Goal: Book appointment/travel/reservation

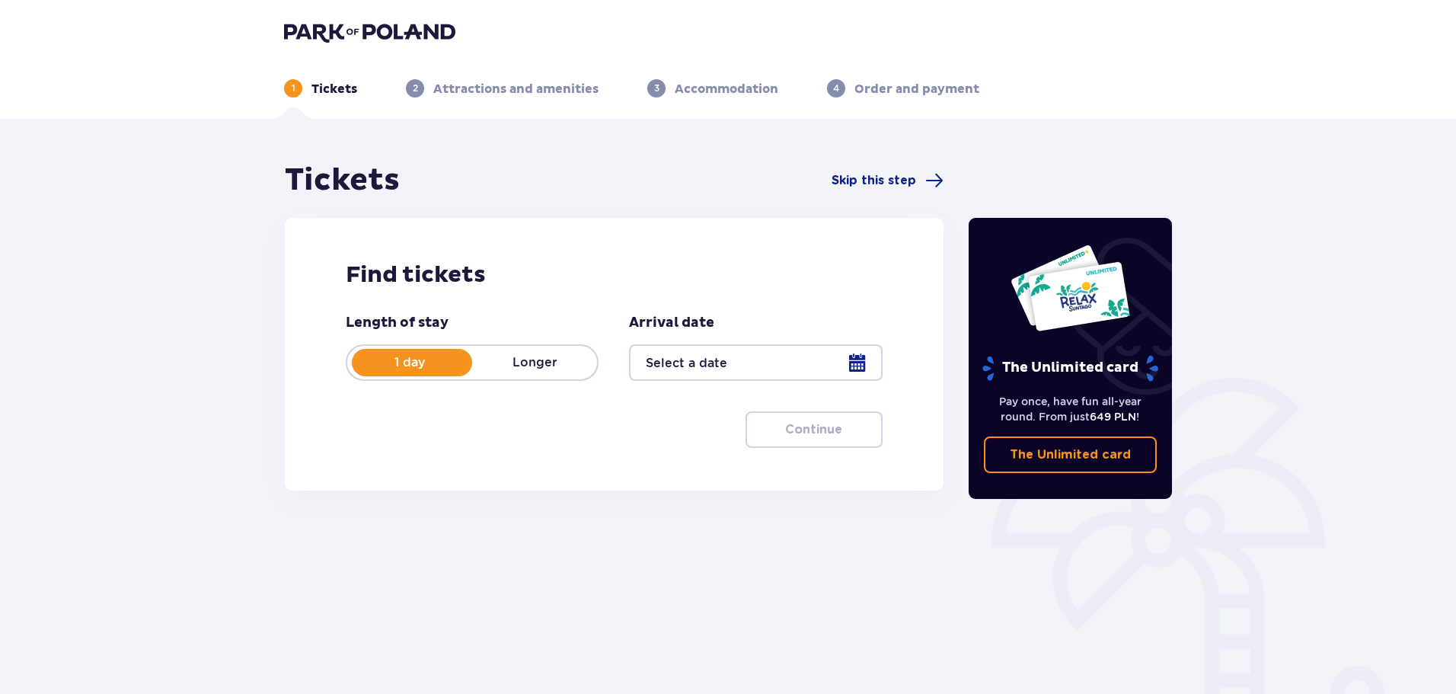
click at [854, 372] on div at bounding box center [755, 362] width 253 height 37
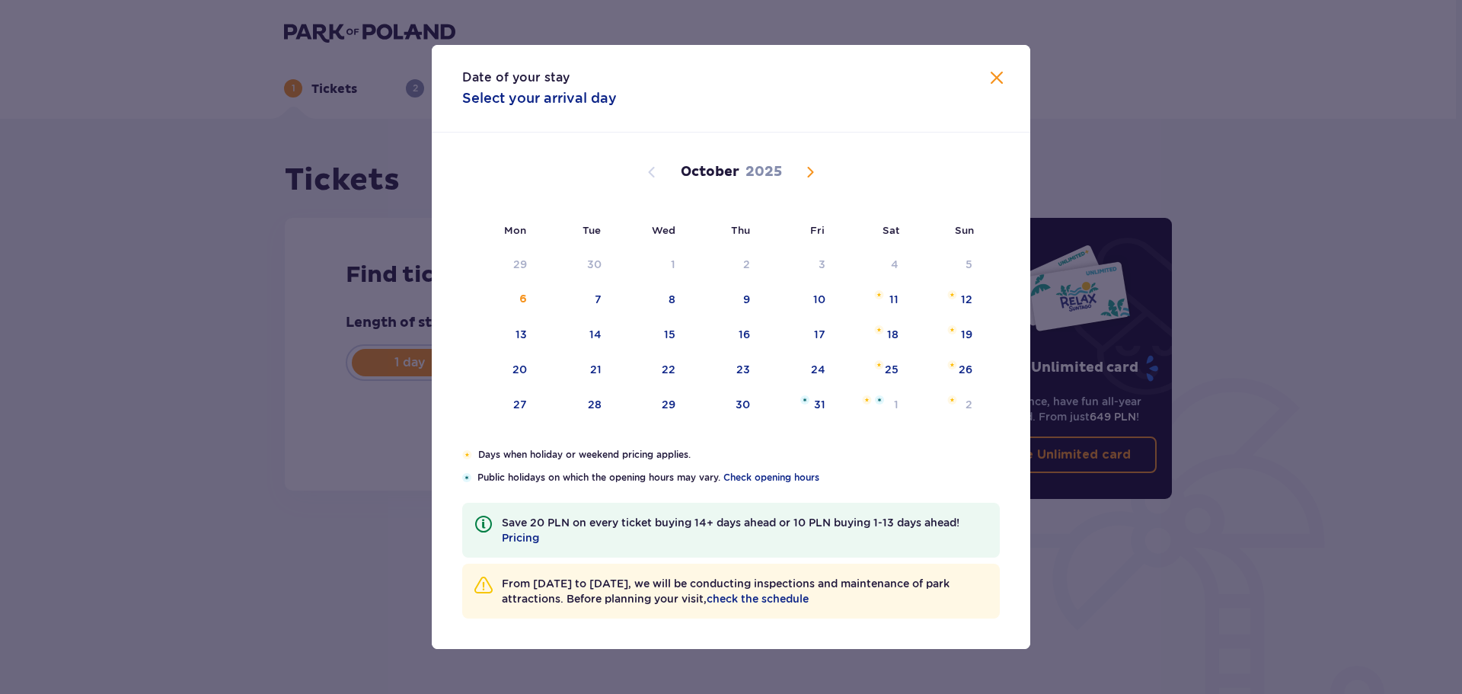
click at [815, 174] on span "Next month" at bounding box center [810, 172] width 18 height 18
click at [671, 297] on div "5" at bounding box center [671, 299] width 7 height 15
type input "[DATE]"
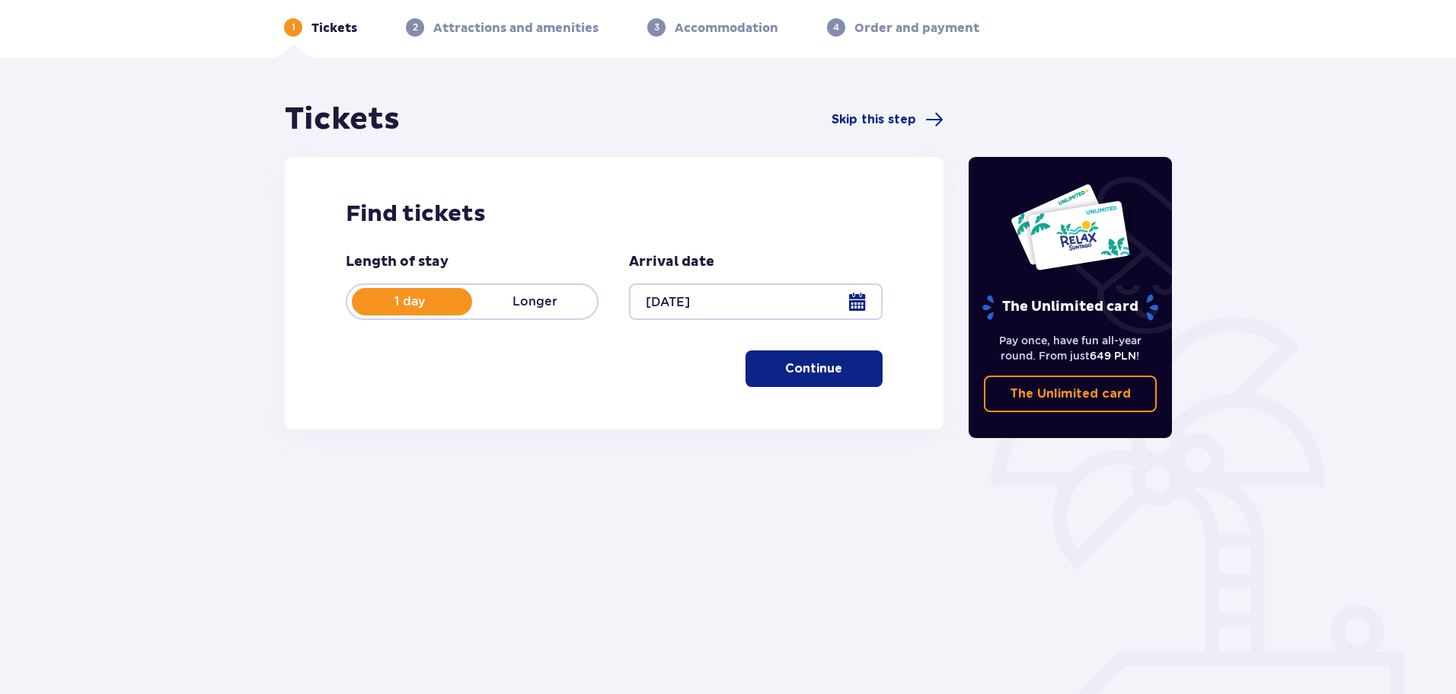
scroll to position [82, 0]
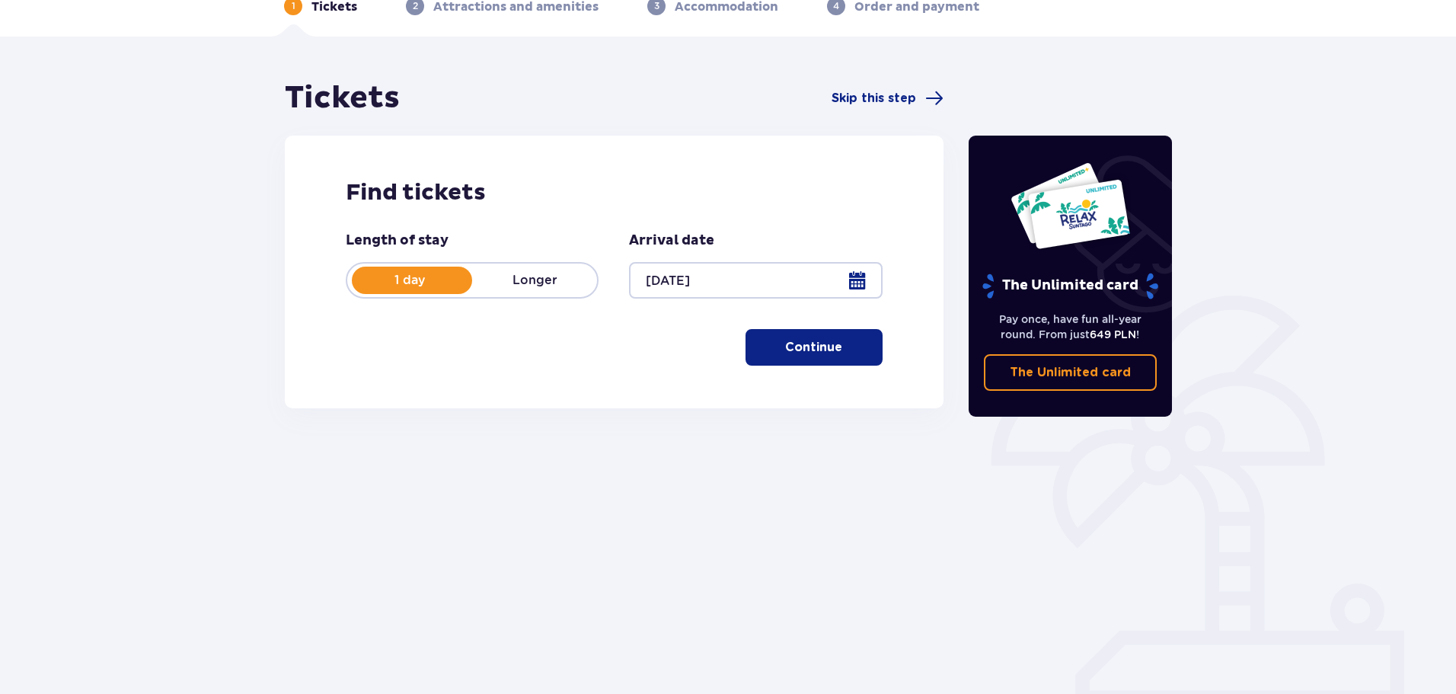
click at [684, 284] on div at bounding box center [755, 280] width 253 height 37
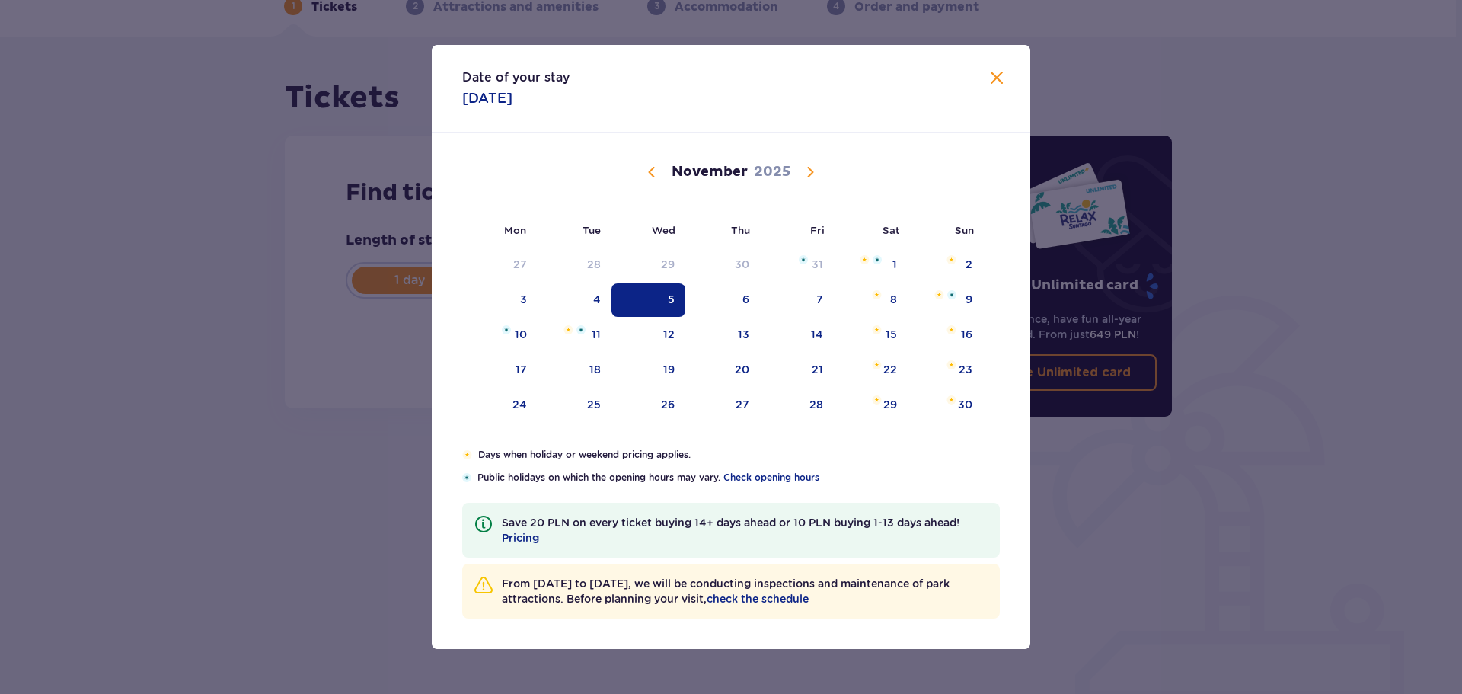
click at [664, 295] on div "5" at bounding box center [648, 299] width 74 height 33
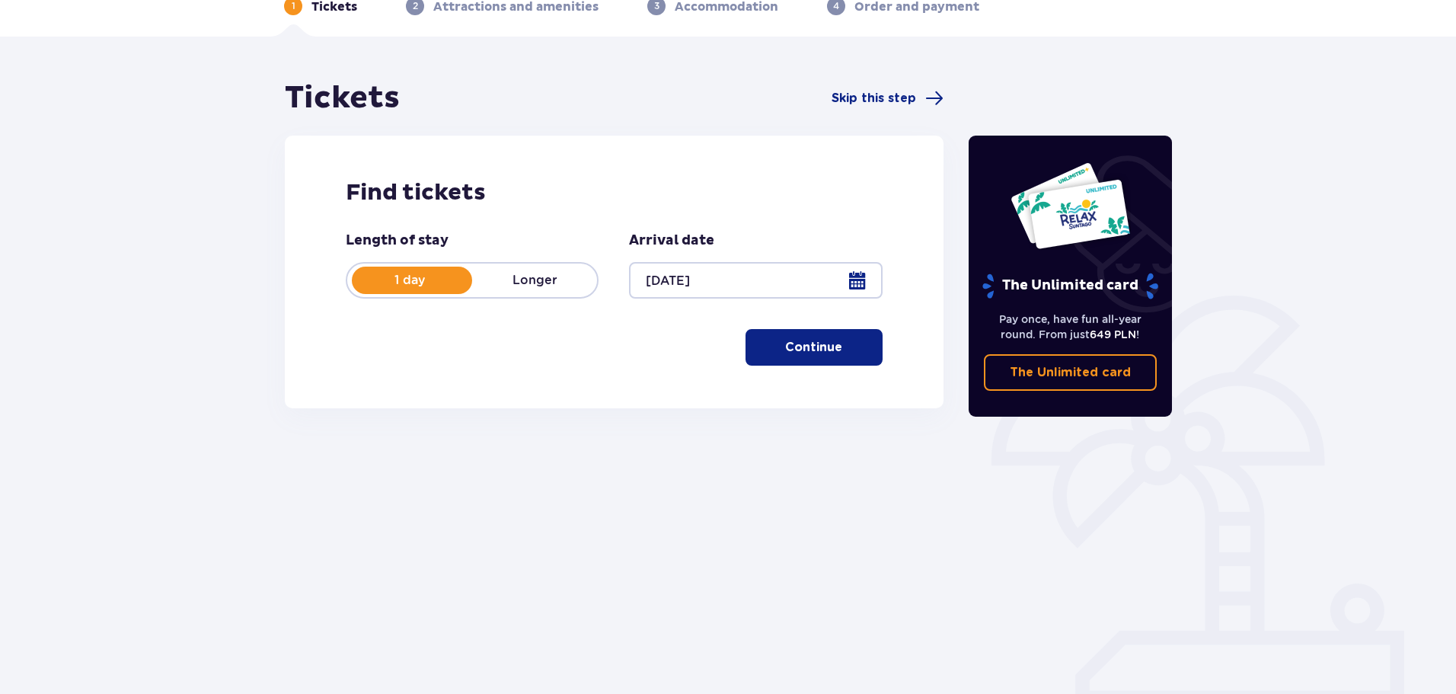
click at [821, 340] on p "Continue" at bounding box center [813, 347] width 57 height 17
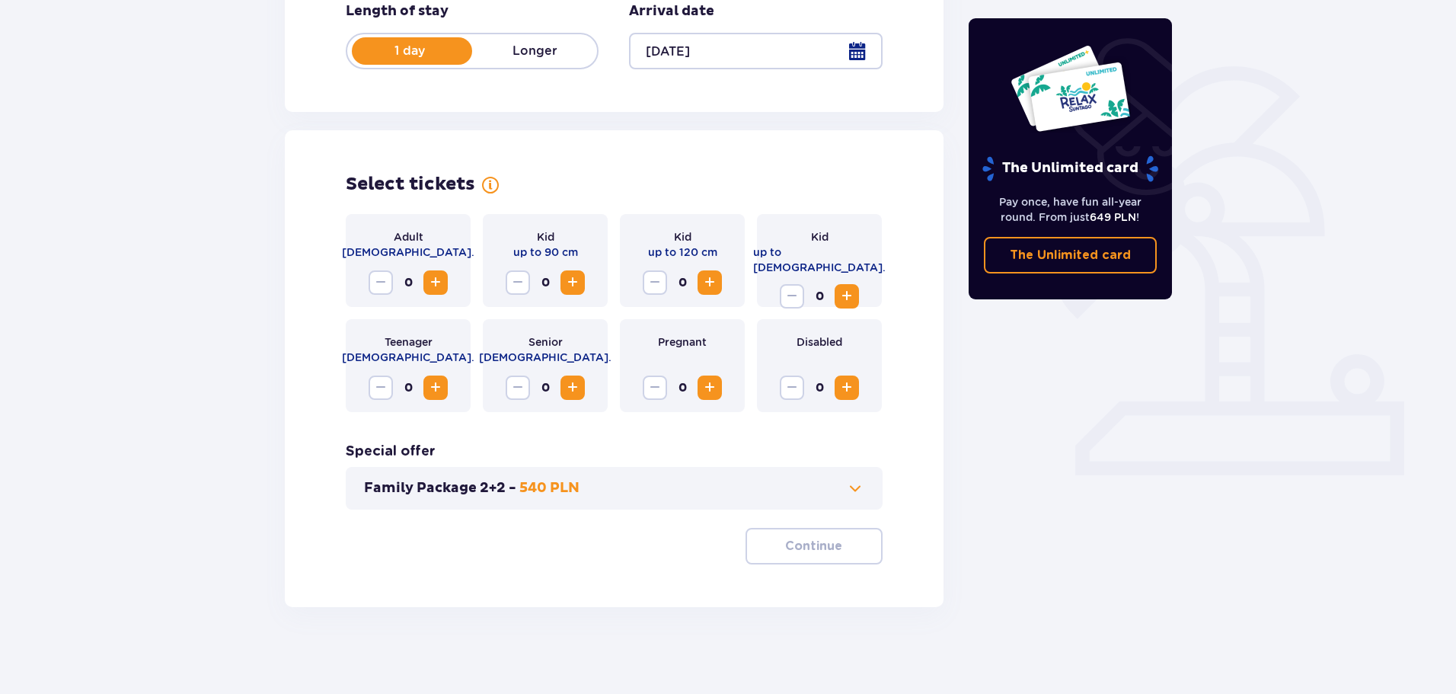
scroll to position [316, 0]
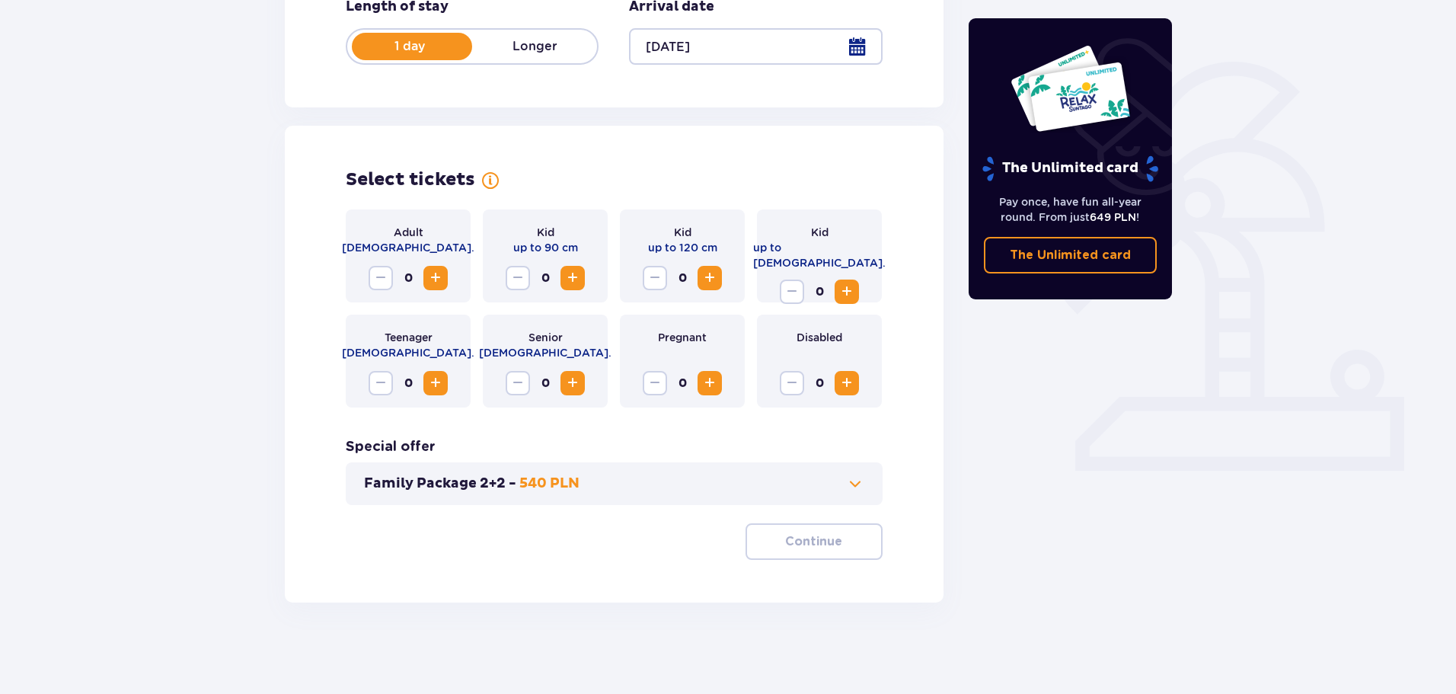
click at [703, 279] on span "Increase" at bounding box center [709, 278] width 18 height 18
click at [439, 279] on span "Increase" at bounding box center [435, 278] width 18 height 18
click at [831, 544] on button "Continue" at bounding box center [813, 541] width 137 height 37
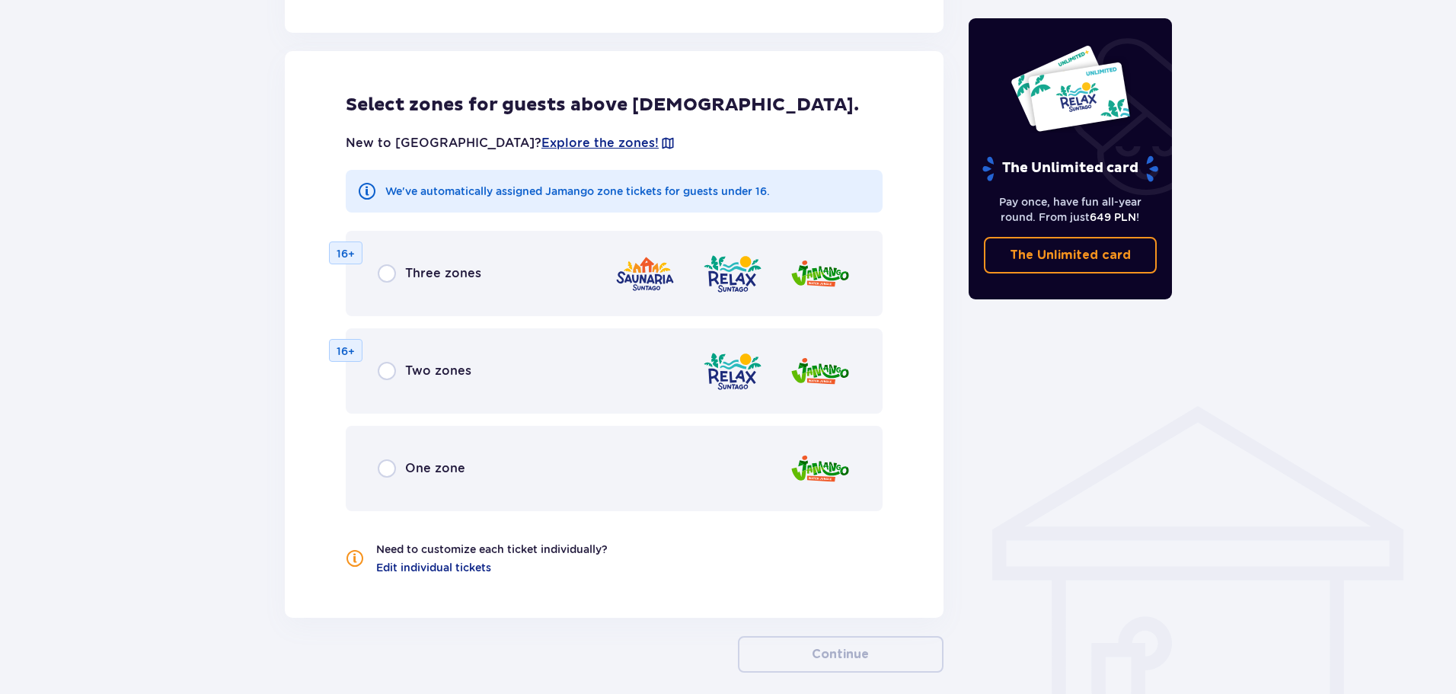
scroll to position [845, 0]
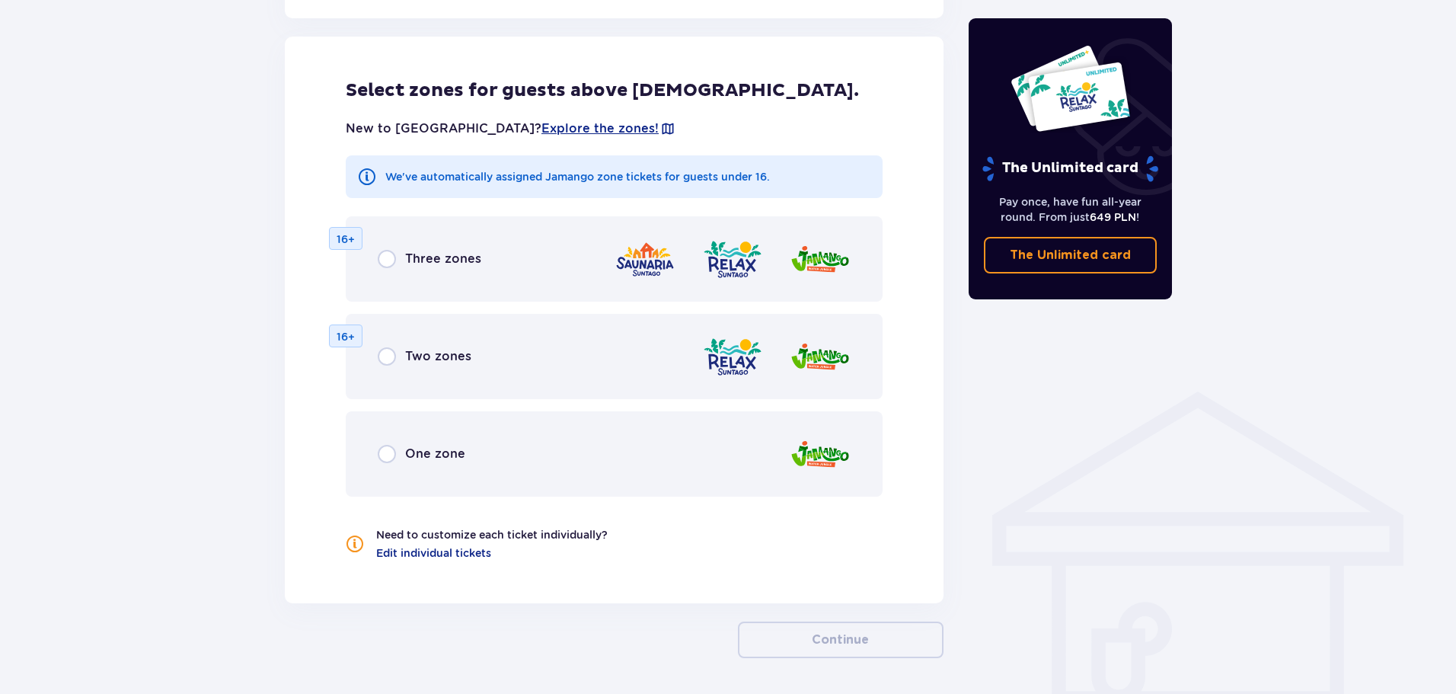
click at [376, 253] on div "Three zones 16+" at bounding box center [614, 258] width 537 height 85
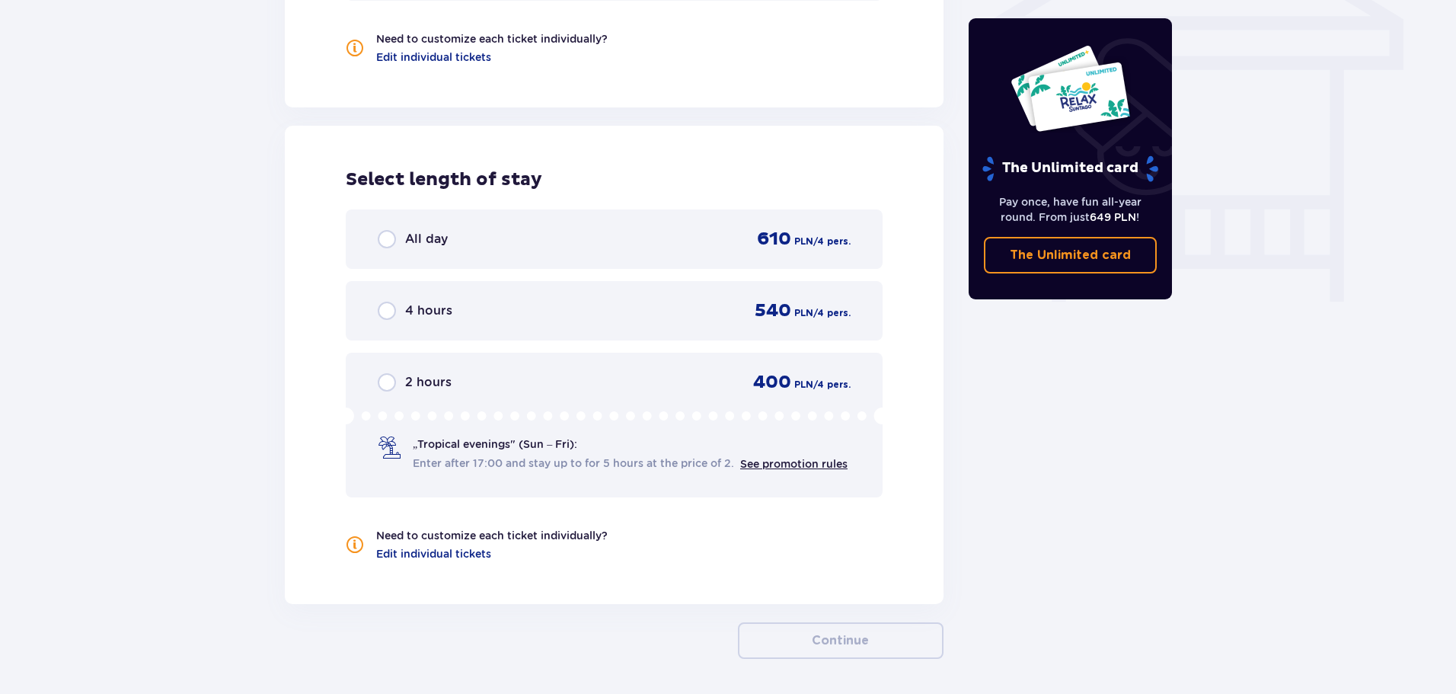
scroll to position [1397, 0]
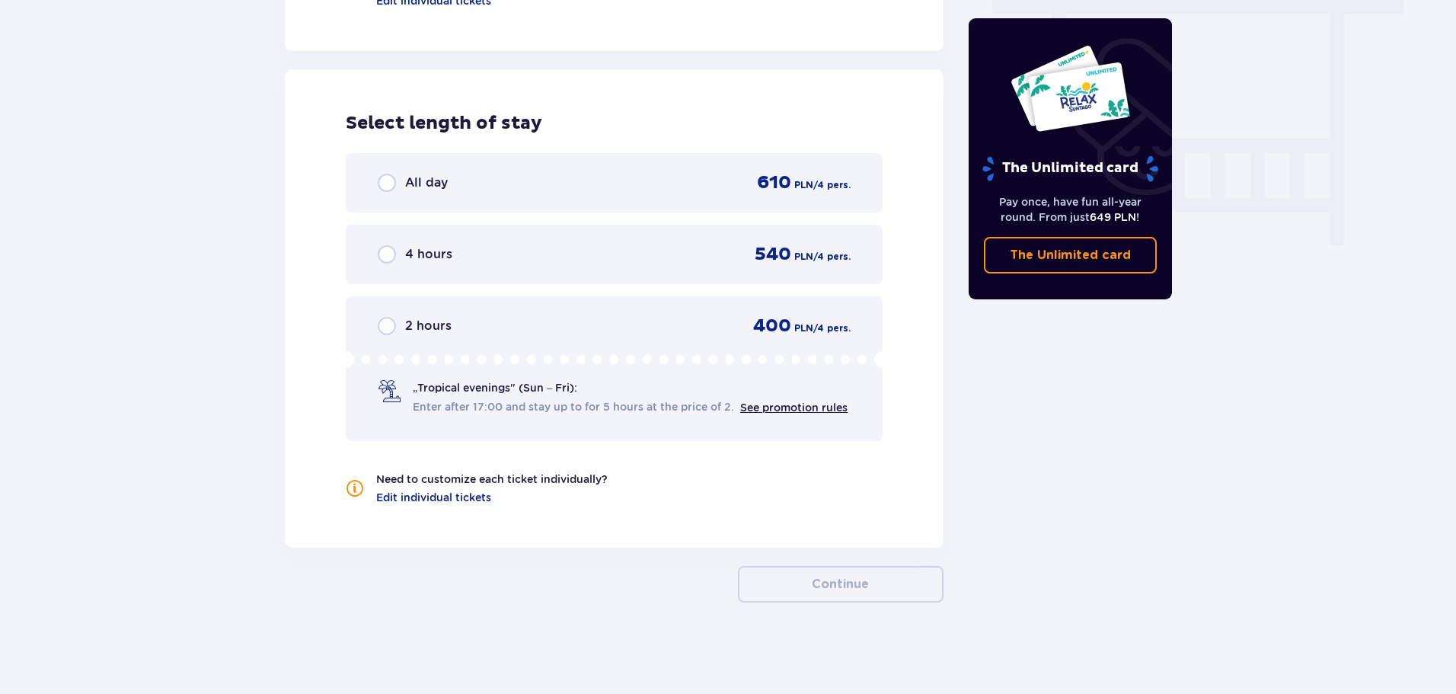
click at [401, 180] on div "All day" at bounding box center [413, 183] width 70 height 18
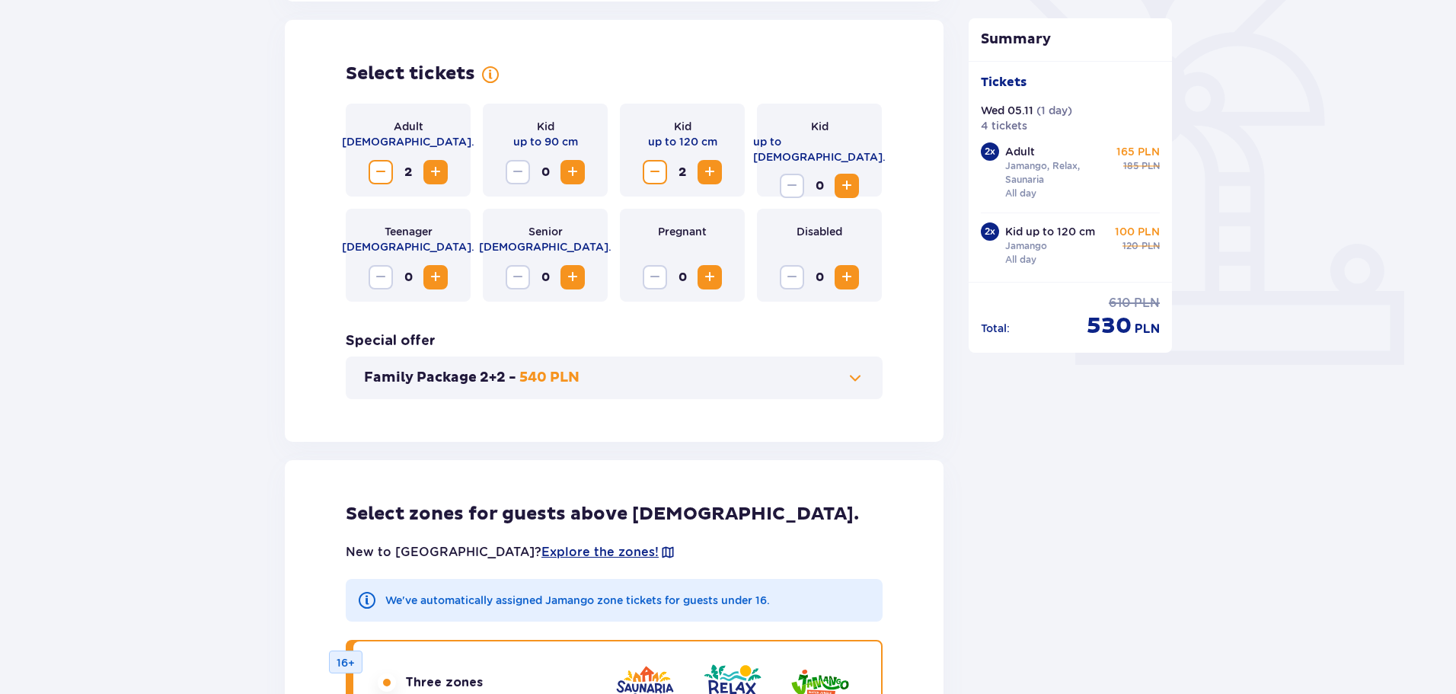
scroll to position [423, 0]
